Goal: Task Accomplishment & Management: Use online tool/utility

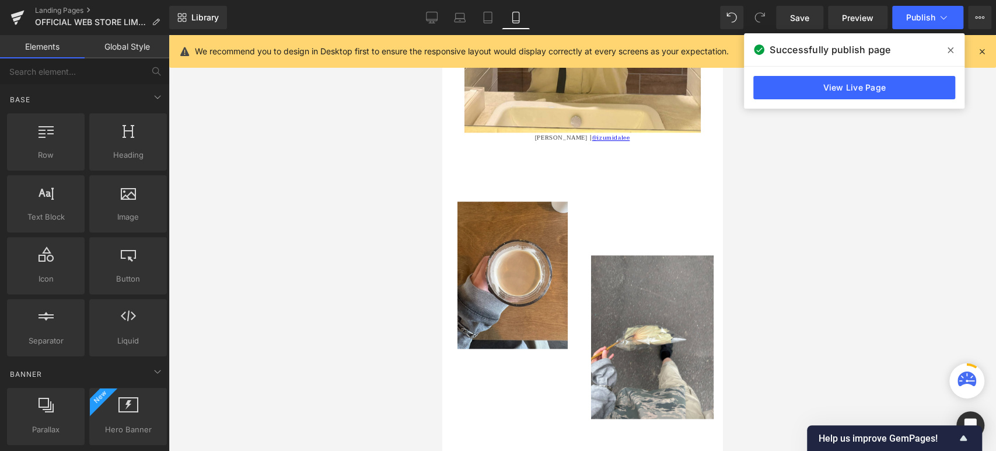
click at [953, 50] on icon at bounding box center [951, 50] width 6 height 9
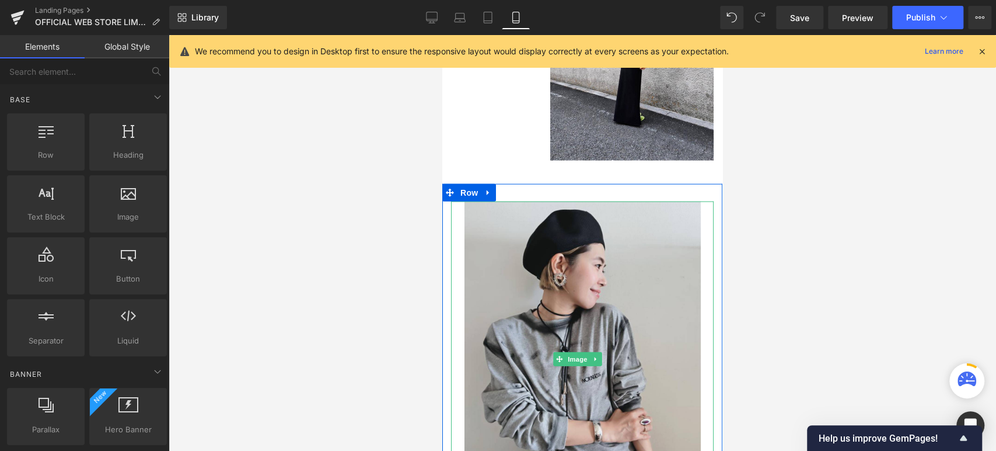
scroll to position [1876, 0]
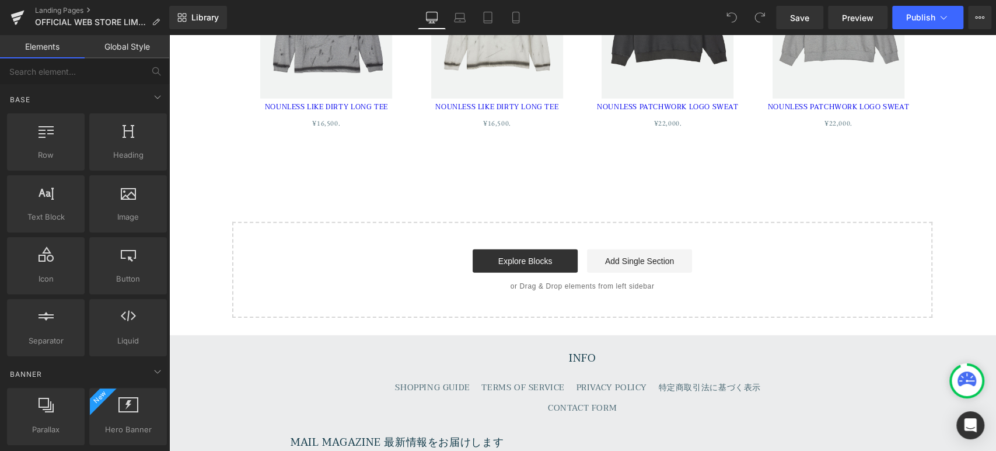
scroll to position [8191, 0]
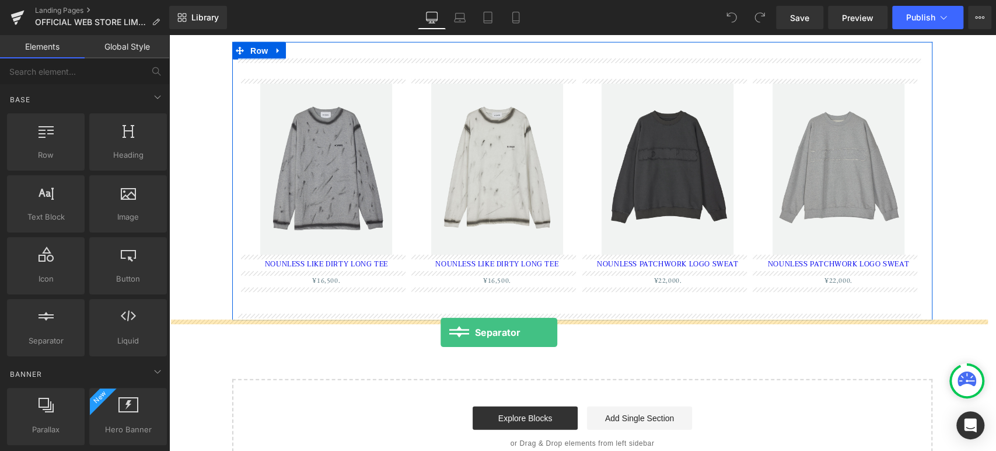
drag, startPoint x: 226, startPoint y: 367, endPoint x: 441, endPoint y: 332, distance: 217.6
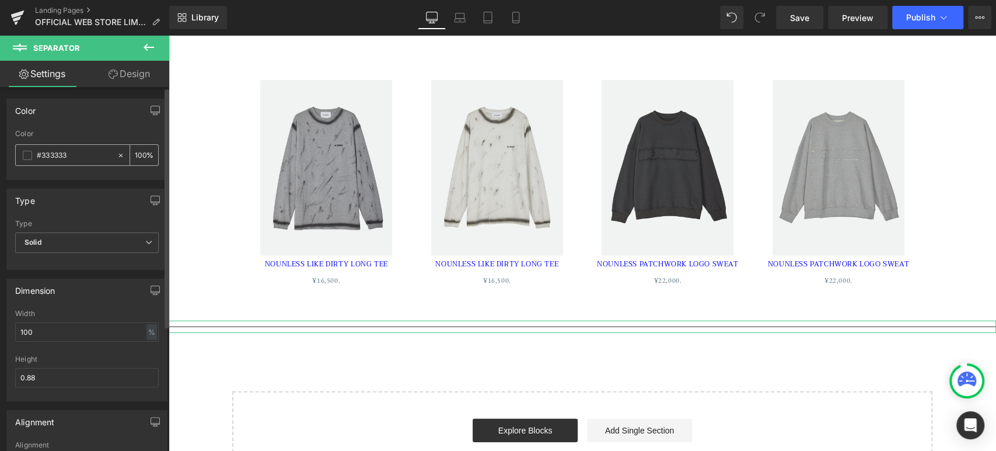
drag, startPoint x: 44, startPoint y: 156, endPoint x: 118, endPoint y: 153, distance: 73.6
click at [118, 153] on div "#333333 100 %" at bounding box center [87, 155] width 144 height 22
type input "#3"
type input "0"
type input "#FFF"
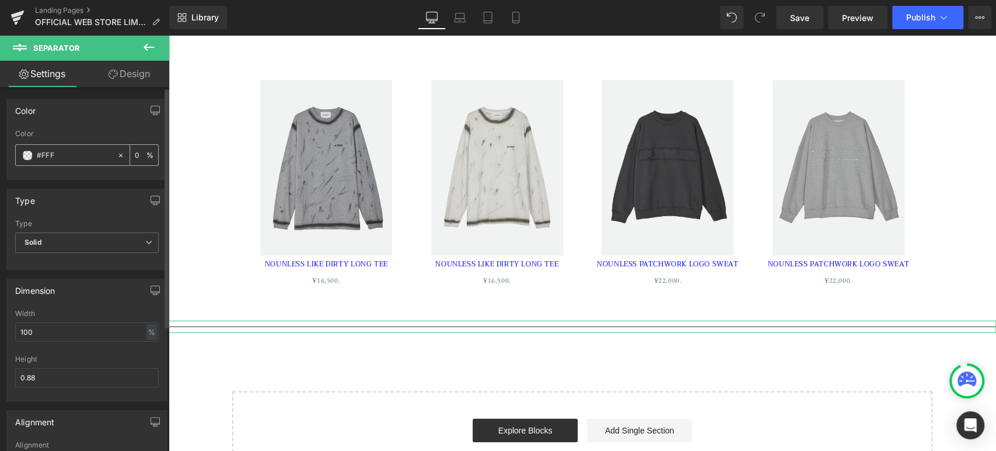
type input "100"
type input "#FFFFF"
type input "0"
type input "#FFFFFF"
type input "100"
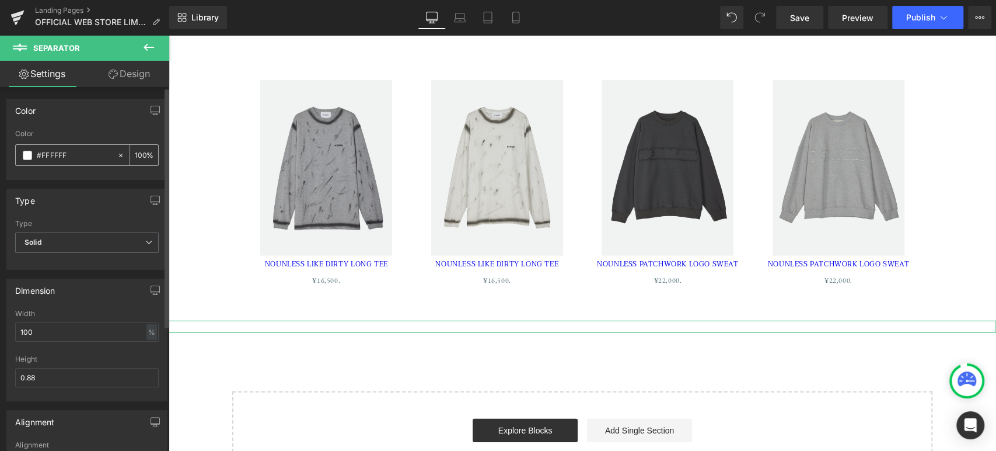
type input "#FFFFF"
type input "0"
type input "#FFFF"
type input "100"
type input "#F"
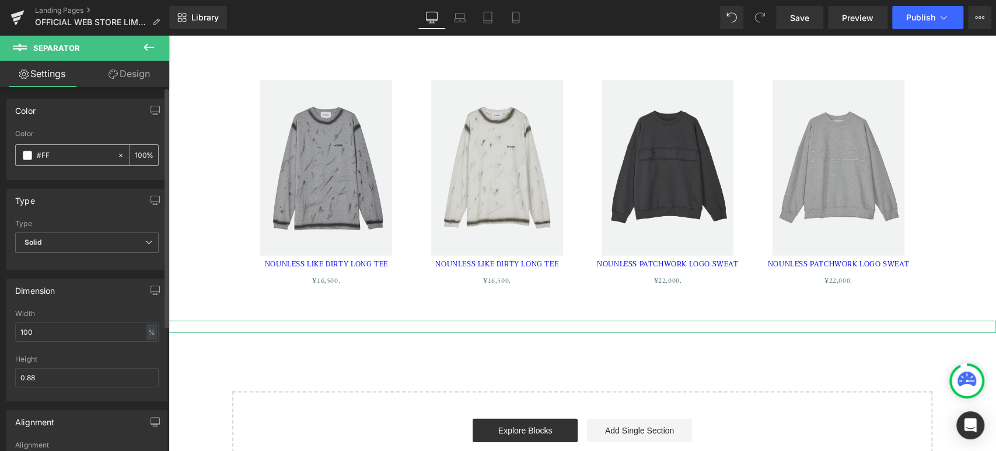
type input "0"
type input "#fff"
type input "100"
type input "#fffff"
type input "0"
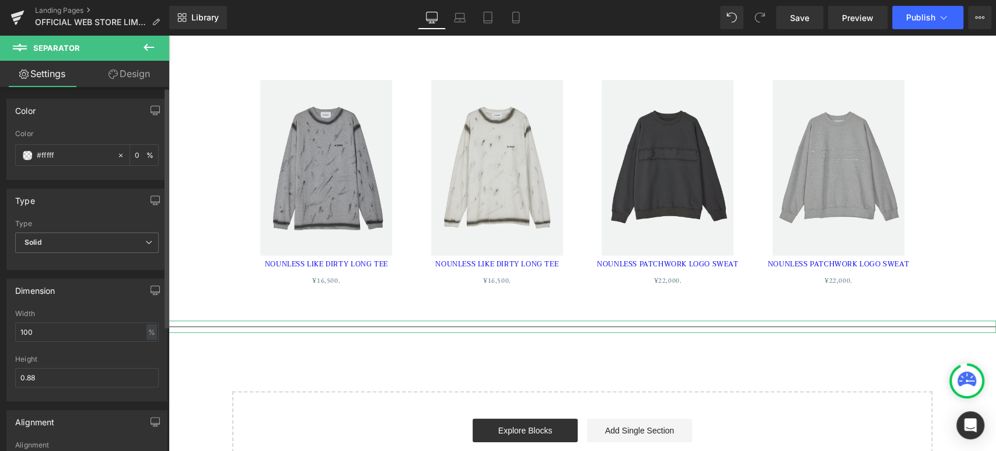
type input "#ffffff"
type input "100"
type input "#ffffff"
drag, startPoint x: 57, startPoint y: 374, endPoint x: 0, endPoint y: 372, distance: 56.6
click at [0, 372] on div "Dimension 100% Width 100 % % px 0.88px Height 0.88" at bounding box center [87, 335] width 175 height 131
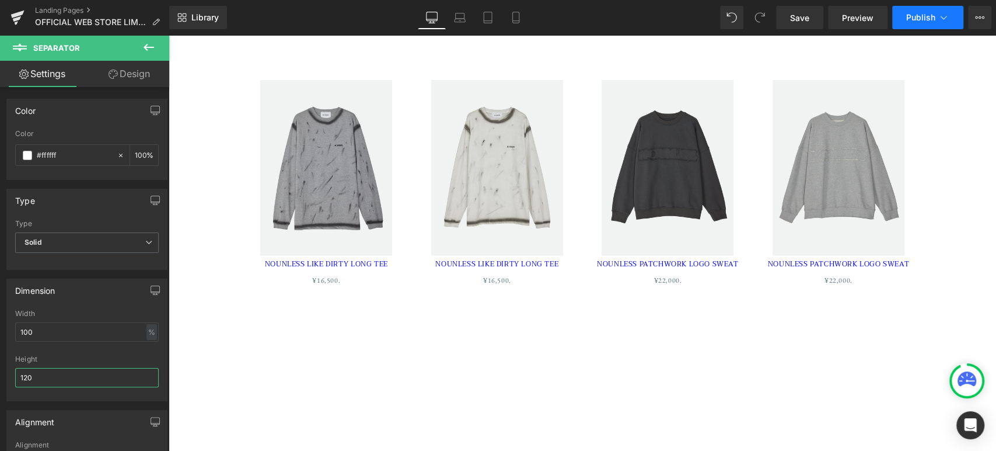
type input "120"
click at [912, 11] on button "Publish" at bounding box center [927, 17] width 71 height 23
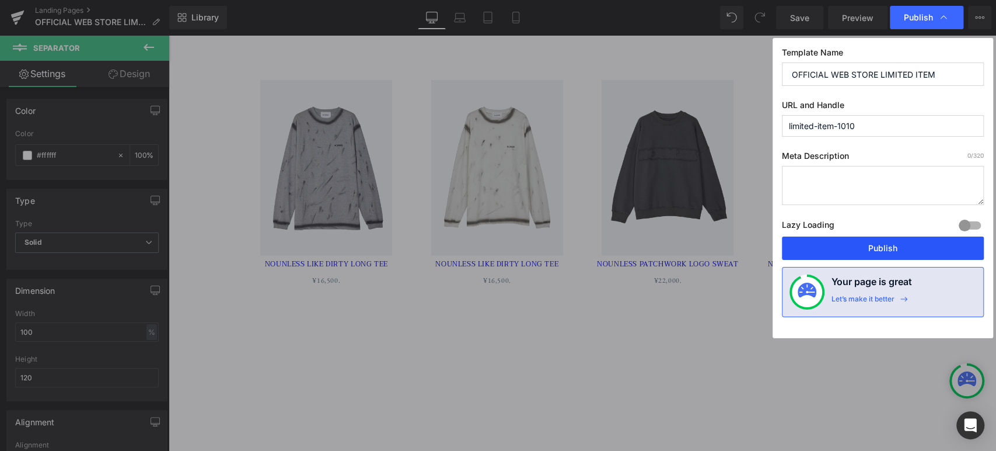
drag, startPoint x: 891, startPoint y: 255, endPoint x: 730, endPoint y: 134, distance: 201.2
click at [891, 255] on button "Publish" at bounding box center [883, 247] width 202 height 23
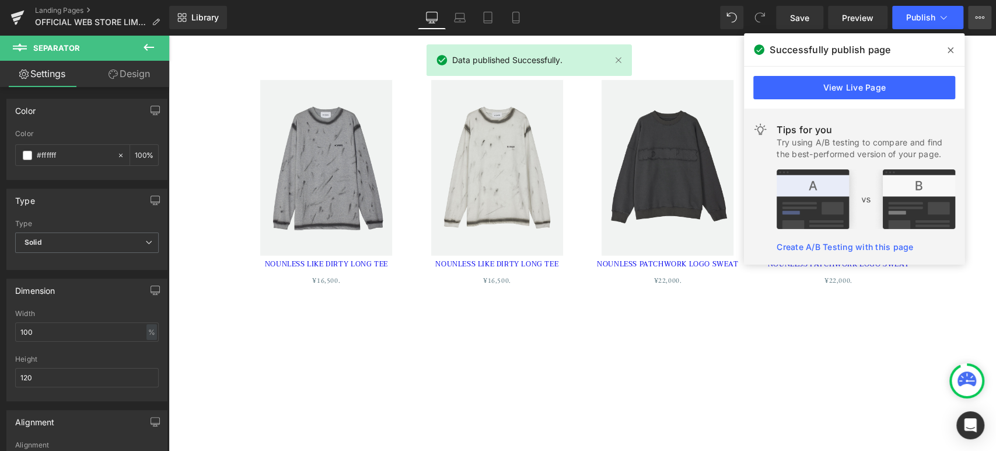
click at [983, 16] on icon at bounding box center [979, 17] width 9 height 9
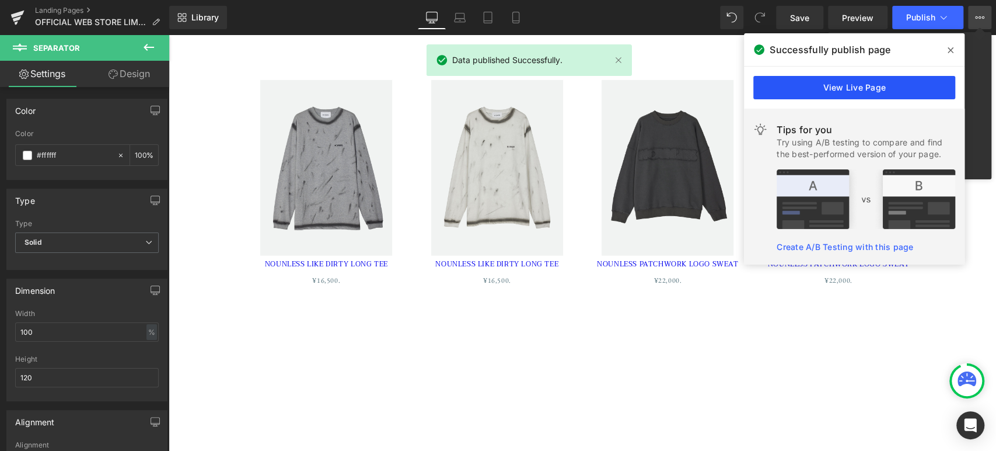
click at [943, 86] on link "View Live Page" at bounding box center [854, 87] width 202 height 23
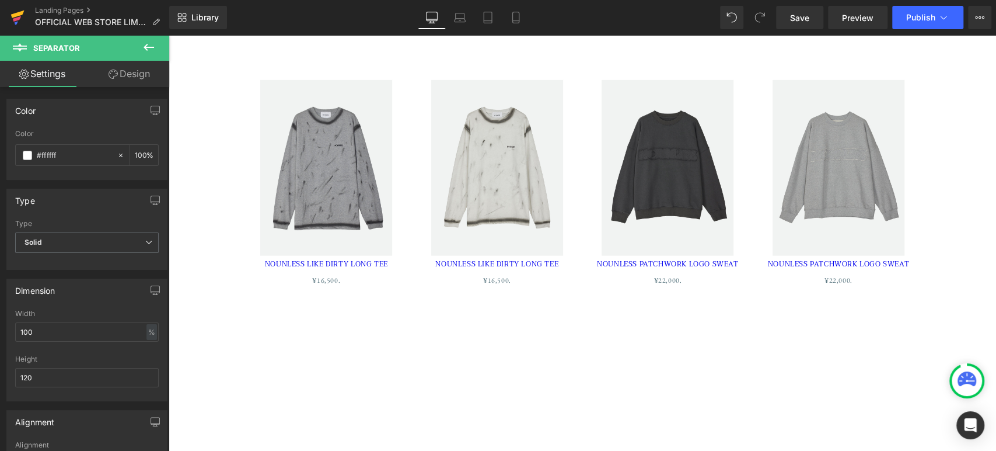
click at [20, 19] on icon at bounding box center [18, 17] width 14 height 29
